Goal: Check status: Check status

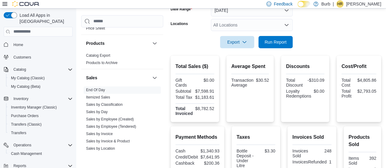
scroll to position [98, 0]
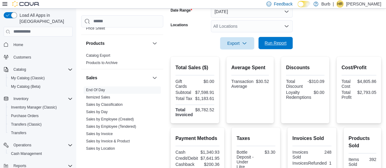
click at [278, 38] on span "Run Report" at bounding box center [275, 43] width 27 height 12
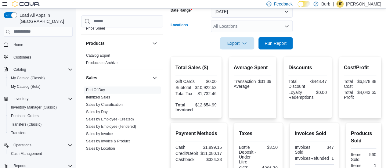
click at [241, 31] on div "All Locations" at bounding box center [252, 26] width 82 height 12
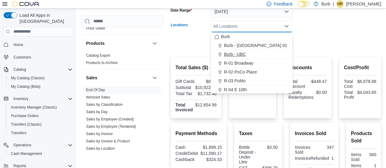
click at [235, 56] on span "Burb - UBC" at bounding box center [235, 54] width 22 height 6
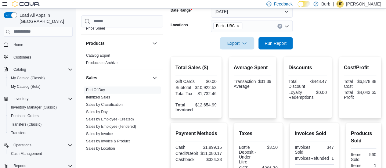
click at [337, 39] on form "Date Range [DATE] Locations Burb - UBC Export Run Report" at bounding box center [275, 23] width 210 height 51
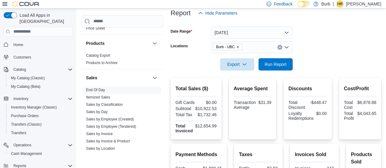
scroll to position [76, 0]
click at [276, 61] on span "Run Report" at bounding box center [275, 64] width 27 height 12
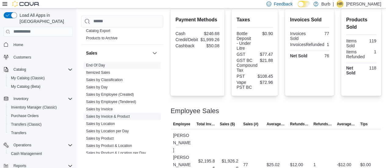
scroll to position [436, 0]
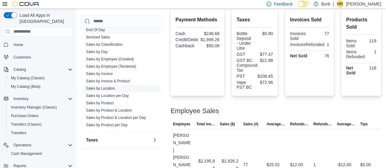
click at [102, 86] on link "Sales by Location" at bounding box center [100, 88] width 29 height 4
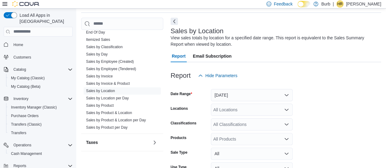
scroll to position [70, 0]
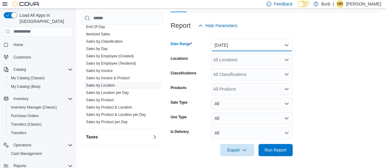
click at [252, 45] on button "[DATE]" at bounding box center [252, 45] width 82 height 12
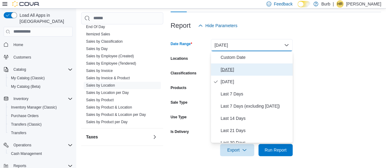
click at [231, 72] on span "[DATE]" at bounding box center [256, 69] width 70 height 7
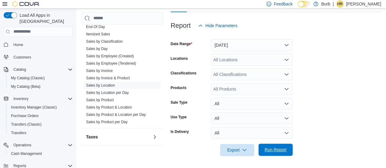
click at [267, 150] on span "Run Report" at bounding box center [275, 150] width 22 height 6
